Goal: Task Accomplishment & Management: Use online tool/utility

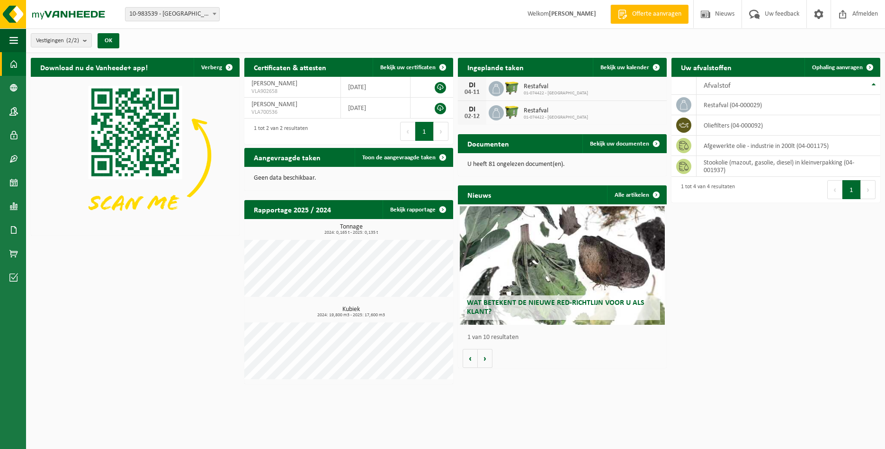
click at [112, 312] on div "Download nu de Vanheede+ app! Verberg Certificaten & attesten Bekijk uw certifi…" at bounding box center [455, 220] width 855 height 335
click at [620, 67] on span "Bekijk uw kalender" at bounding box center [625, 67] width 49 height 6
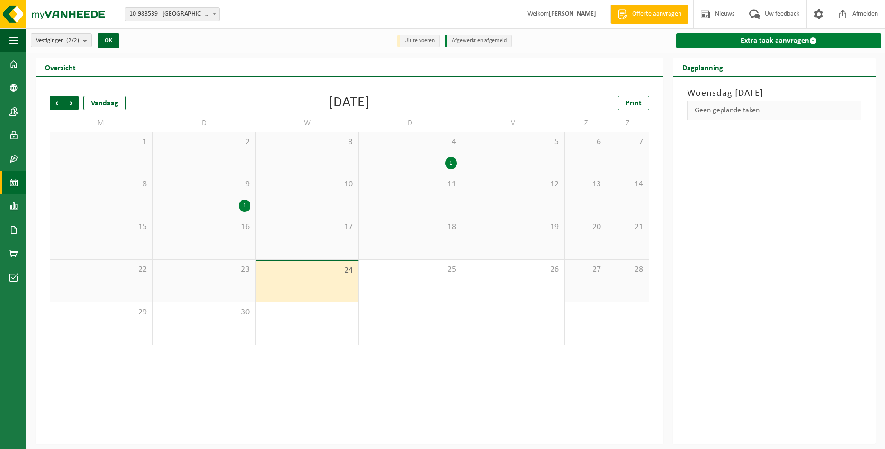
click at [723, 43] on link "Extra taak aanvragen" at bounding box center [780, 40] width 206 height 15
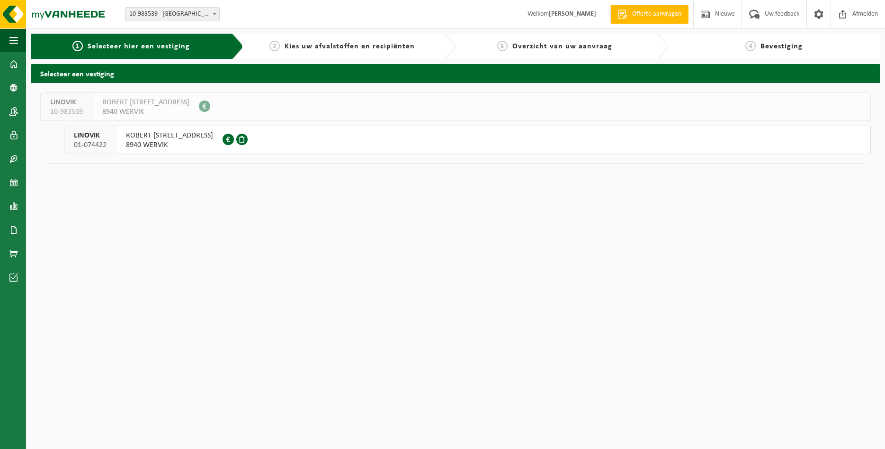
click at [175, 139] on span "ROBERT KLINGSTRAAT 31" at bounding box center [169, 135] width 87 height 9
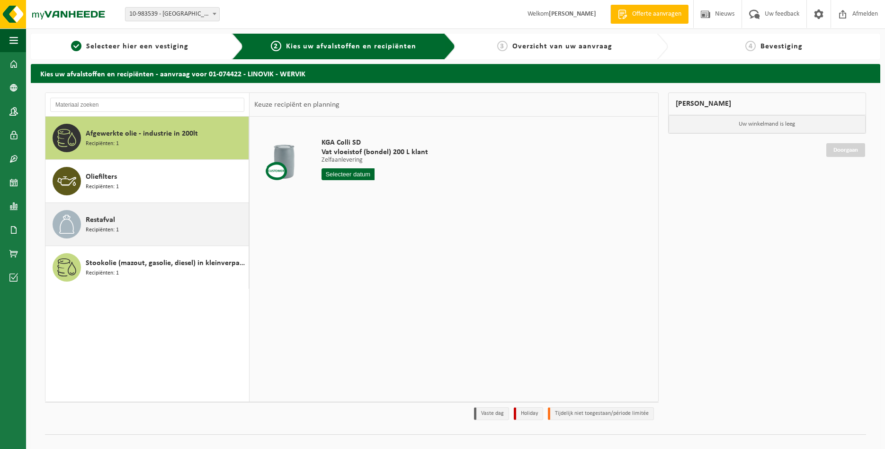
click at [149, 219] on div "Restafval Recipiënten: 1" at bounding box center [166, 224] width 161 height 28
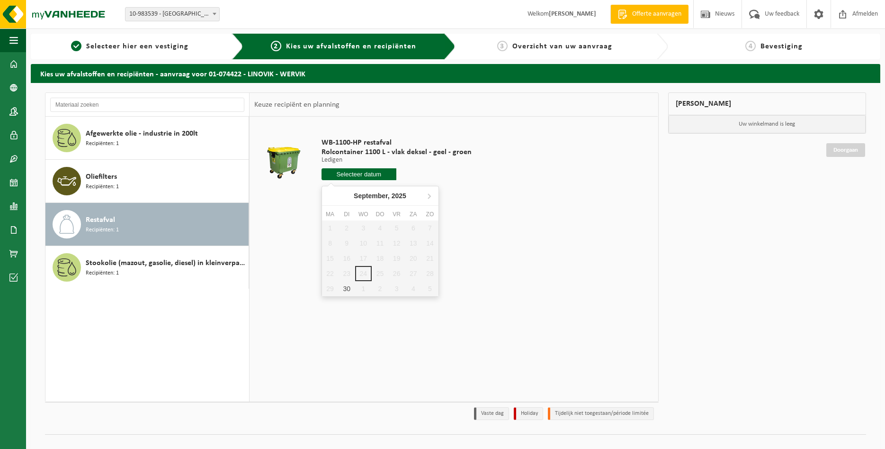
click at [355, 173] on input "text" at bounding box center [359, 174] width 75 height 12
click at [347, 290] on div "30" at bounding box center [347, 288] width 17 height 15
type input "Van [DATE]"
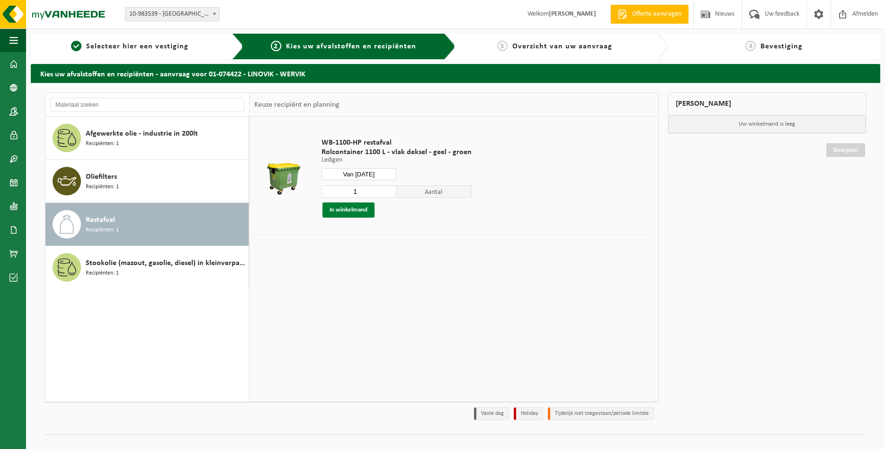
click at [363, 213] on button "In winkelmand" at bounding box center [349, 209] width 52 height 15
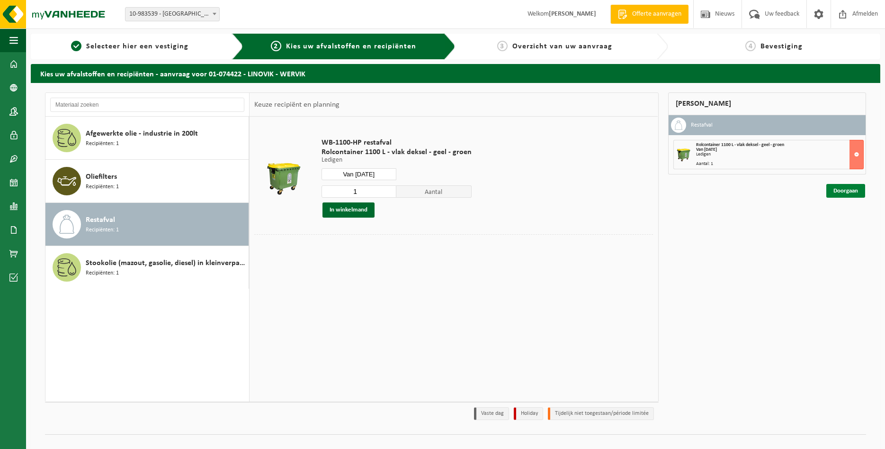
click at [843, 192] on link "Doorgaan" at bounding box center [846, 191] width 39 height 14
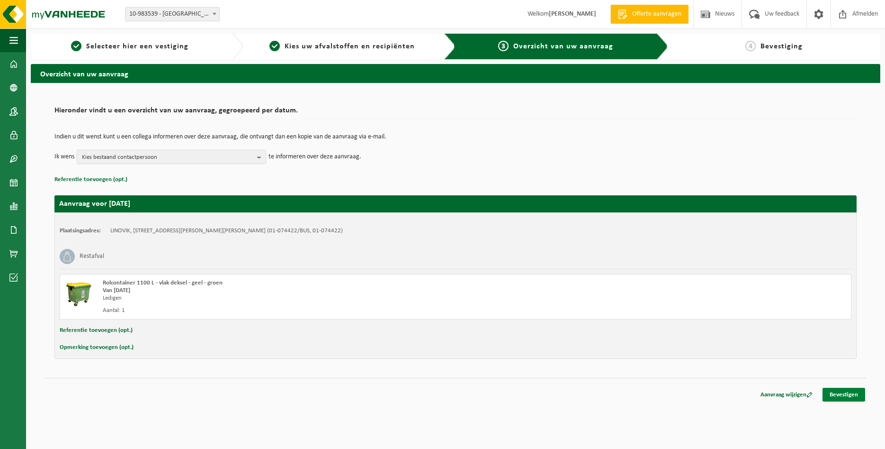
click at [852, 393] on link "Bevestigen" at bounding box center [844, 395] width 43 height 14
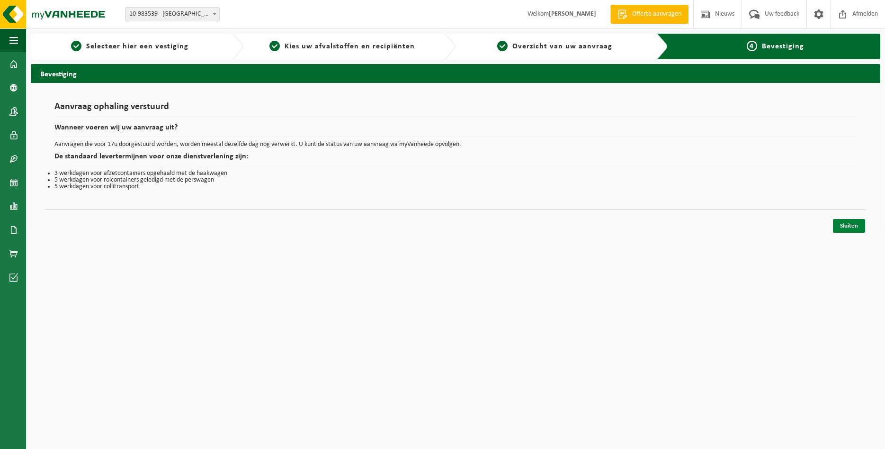
click at [851, 225] on link "Sluiten" at bounding box center [849, 226] width 32 height 14
